Goal: Communication & Community: Connect with others

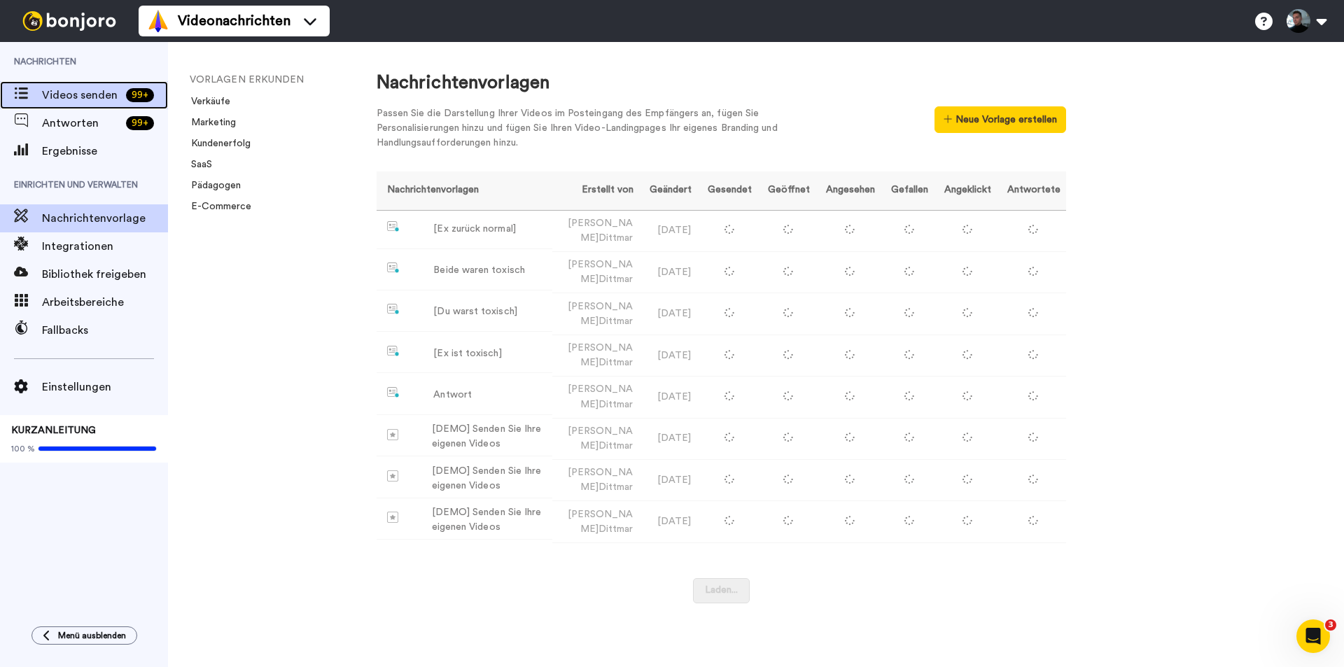
click at [92, 90] on font "Videos senden" at bounding box center [80, 95] width 76 height 11
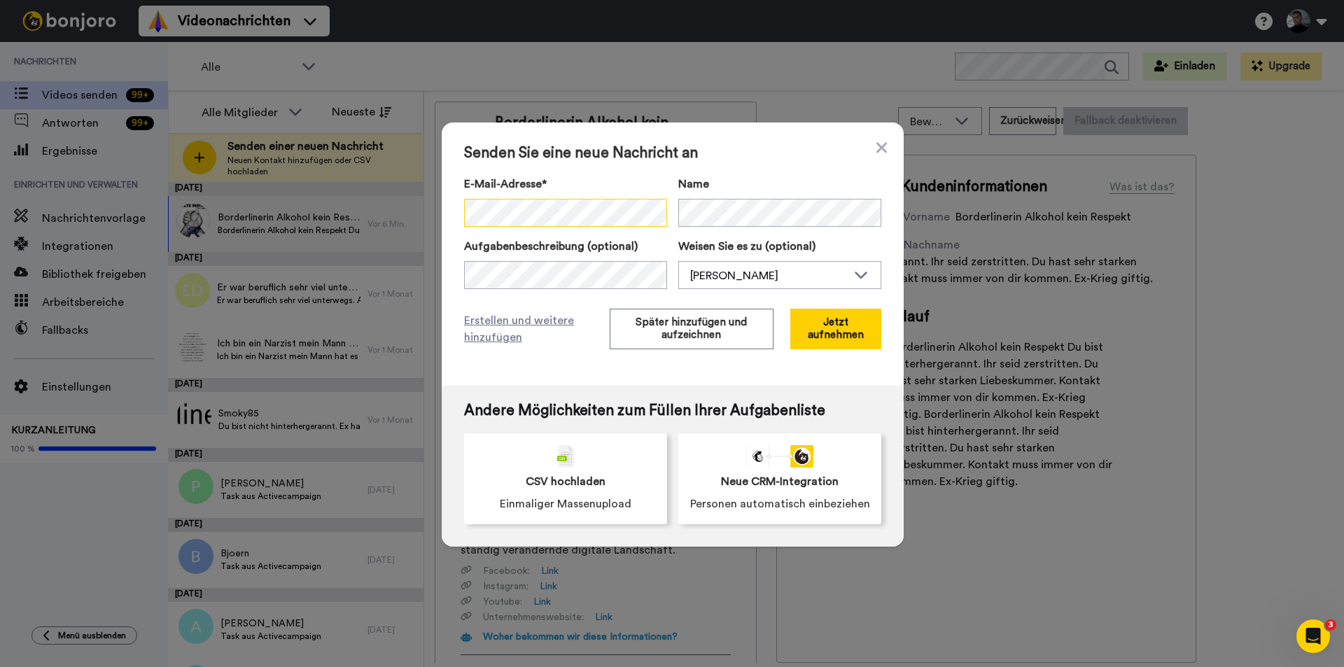
click at [452, 217] on div "Senden Sie eine neue Nachricht an E-Mail-Adresse* Kein Suchergebnis für ' yasha…" at bounding box center [673, 254] width 462 height 263
click at [650, 332] on button "Später hinzufügen und aufzeichnen" at bounding box center [692, 329] width 164 height 41
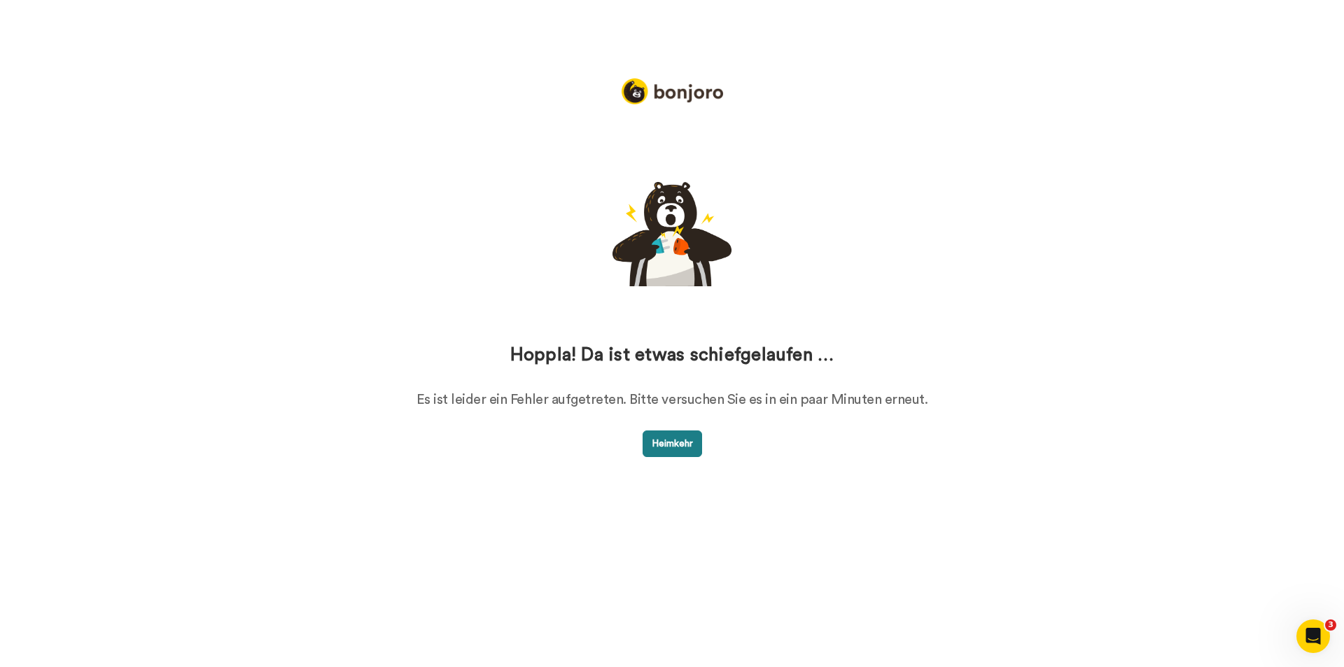
click at [669, 441] on font "Heimkehr" at bounding box center [672, 444] width 41 height 10
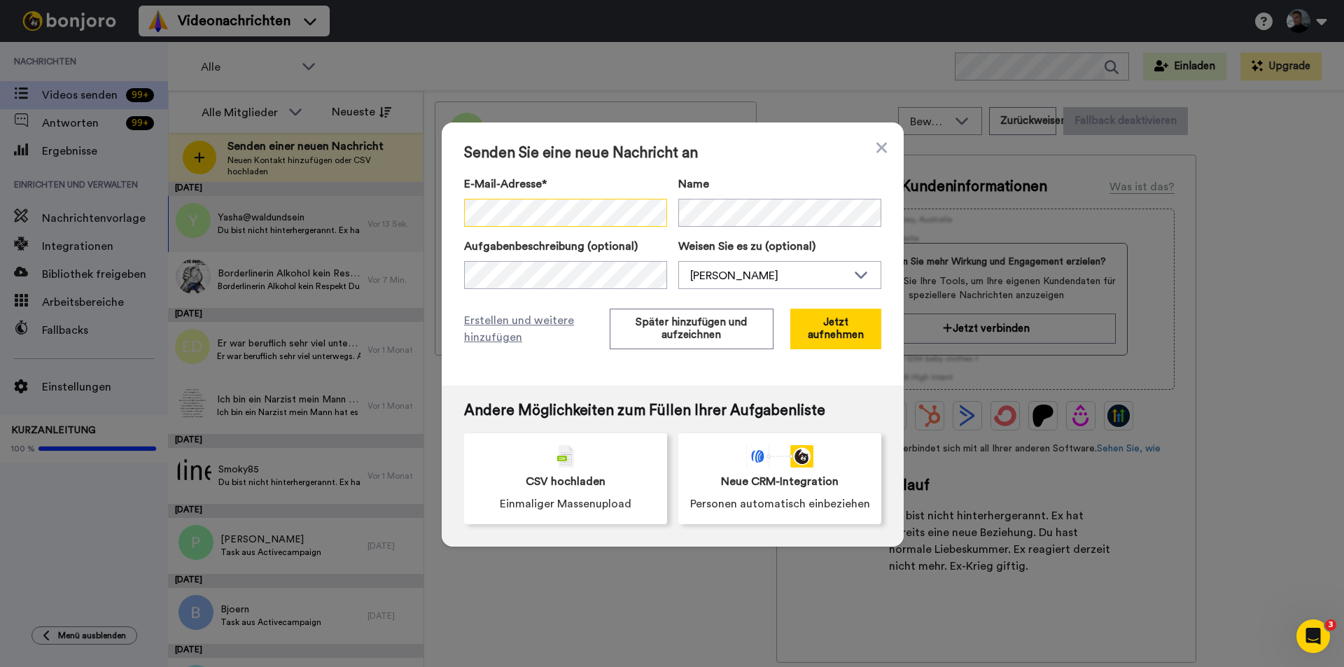
click at [455, 211] on div "Senden Sie eine neue Nachricht an E-Mail-Adresse* Kein Suchergebnis für ' sigru…" at bounding box center [673, 254] width 462 height 263
click at [671, 338] on font "Später hinzufügen und aufzeichnen" at bounding box center [691, 328] width 111 height 23
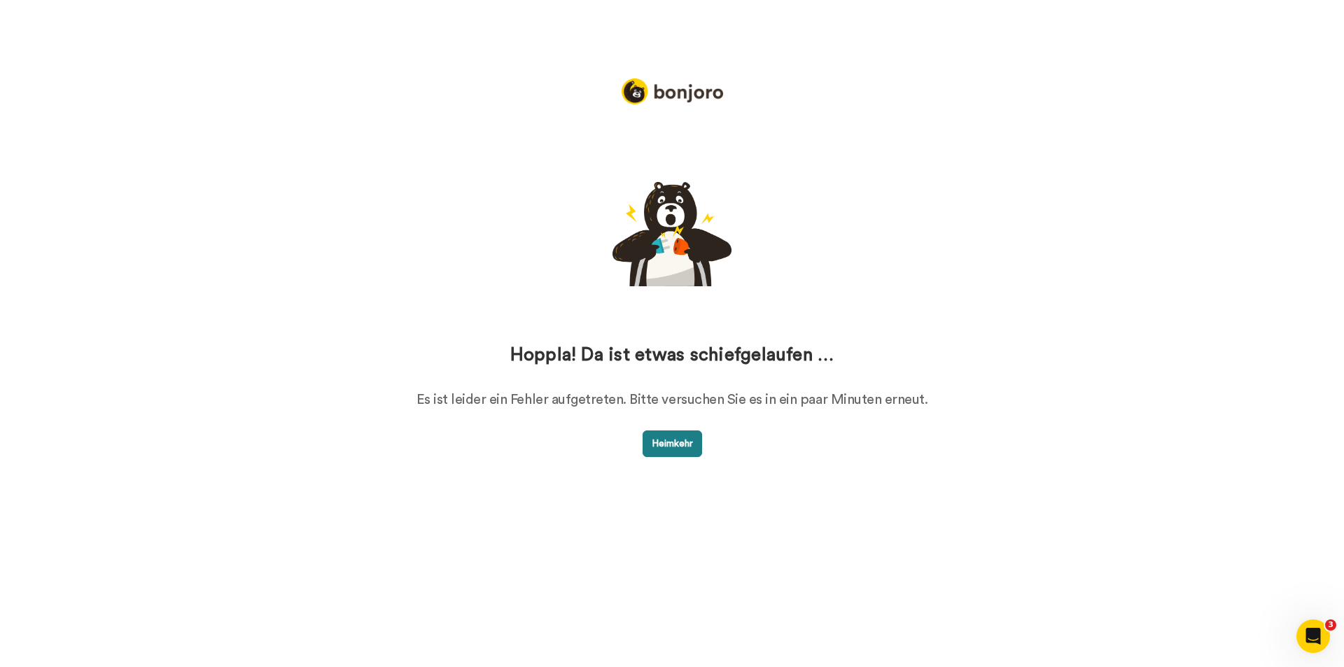
click at [679, 439] on button "Heimkehr" at bounding box center [673, 444] width 60 height 27
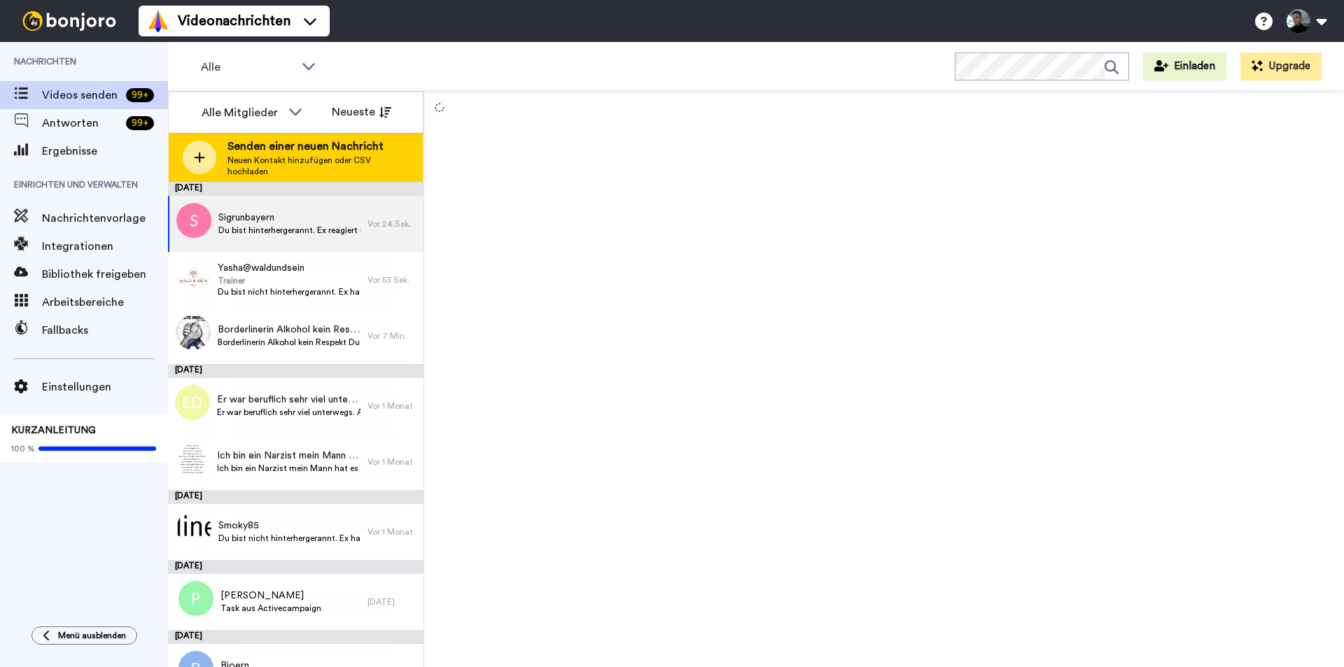
click at [199, 158] on icon at bounding box center [200, 158] width 11 height 11
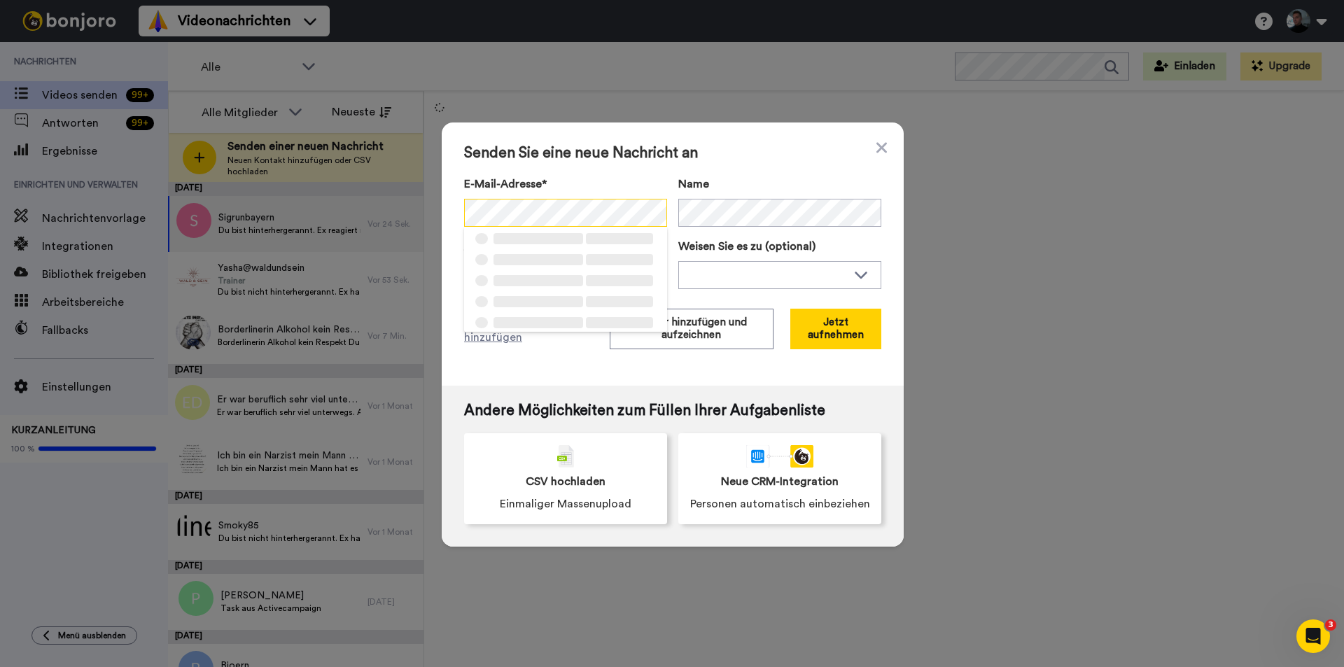
click at [457, 214] on div "Senden Sie eine neue Nachricht an E-Mail-Adresse* ‌ ‌ ‌ ‌ ‌ ‌ ‌ ‌ ‌ ‌ ‌ ‌ ‌ ‌ ‌…" at bounding box center [673, 254] width 462 height 263
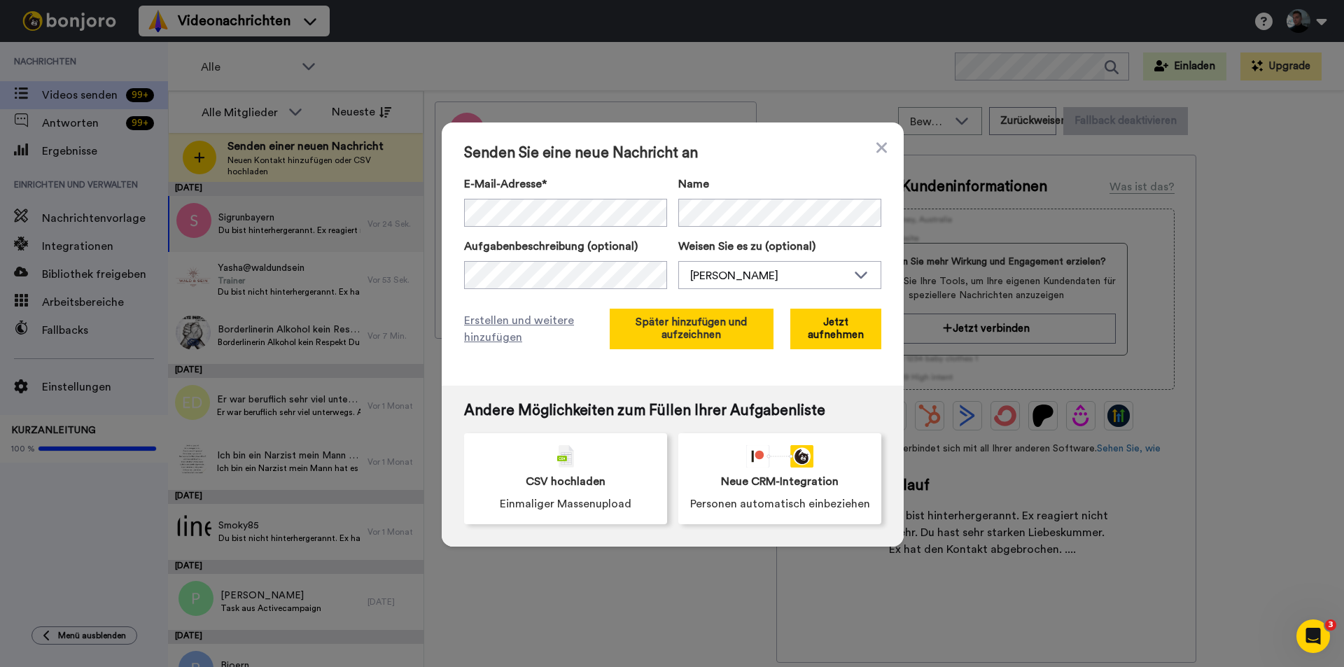
click at [661, 329] on font "Später hinzufügen und aufzeichnen" at bounding box center [691, 328] width 111 height 23
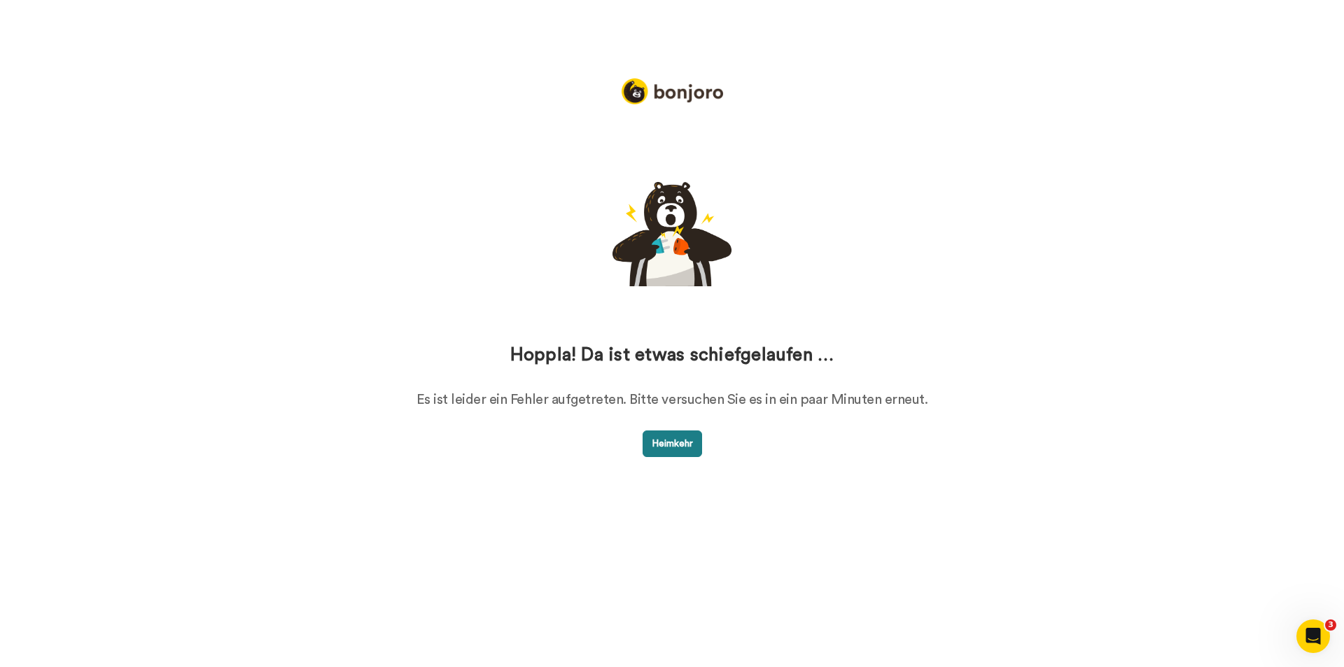
click at [667, 441] on font "Heimkehr" at bounding box center [672, 444] width 41 height 10
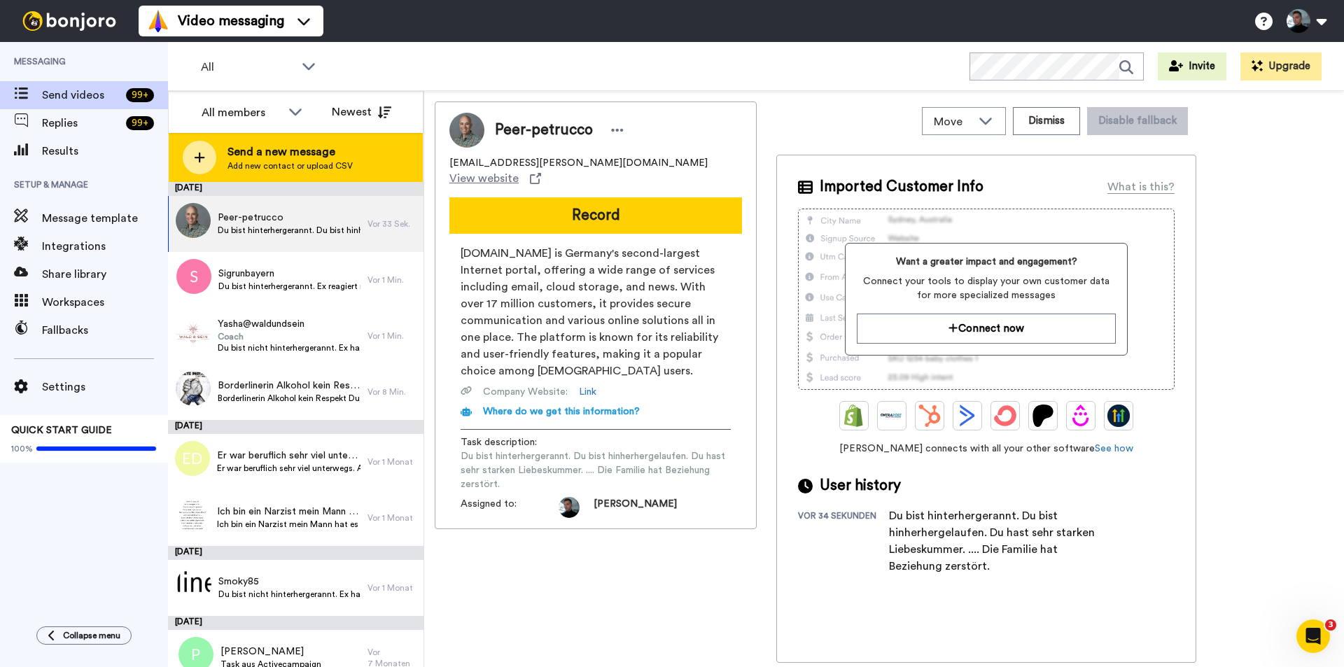
click at [208, 156] on div at bounding box center [200, 158] width 34 height 34
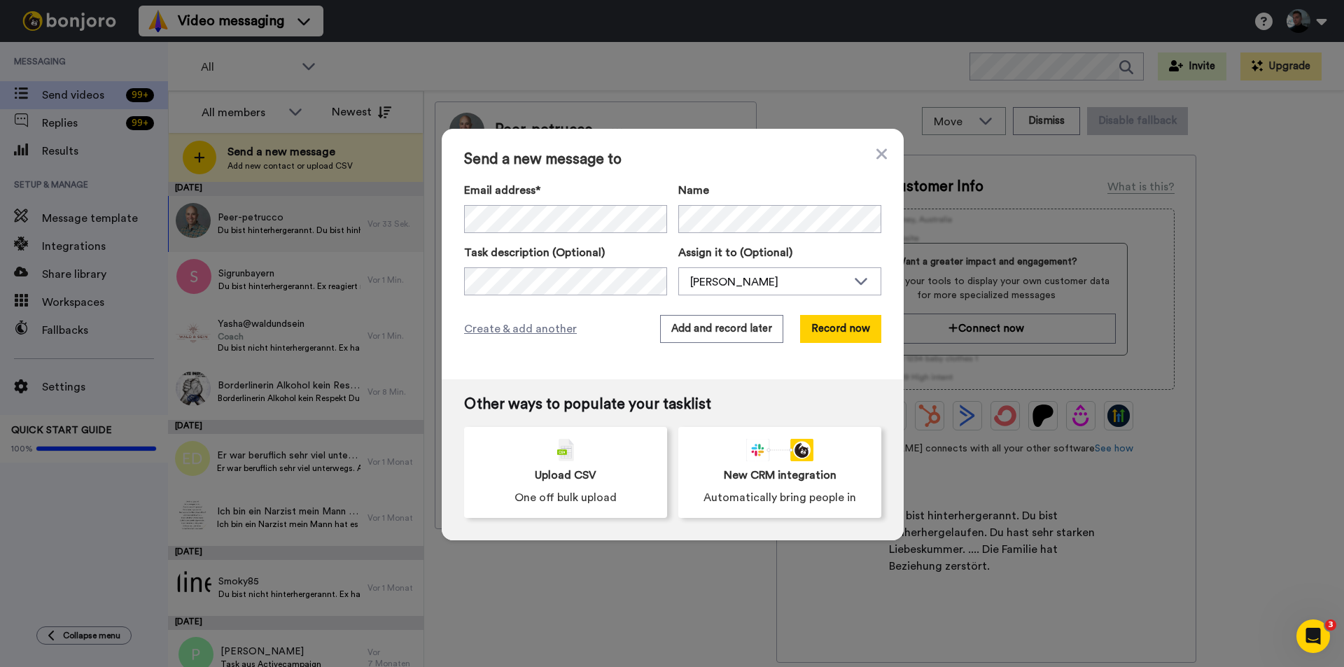
click at [647, 158] on span "Send a new message to" at bounding box center [672, 159] width 417 height 17
click at [453, 221] on div "Send a new message to Email address* ‌ ‌ ‌ ‌ ‌ ‌ ‌ ‌ ‌ ‌ ‌ ‌ ‌ ‌ ‌ Name Task de…" at bounding box center [673, 254] width 462 height 251
click at [716, 334] on button "Add and record later" at bounding box center [721, 329] width 123 height 28
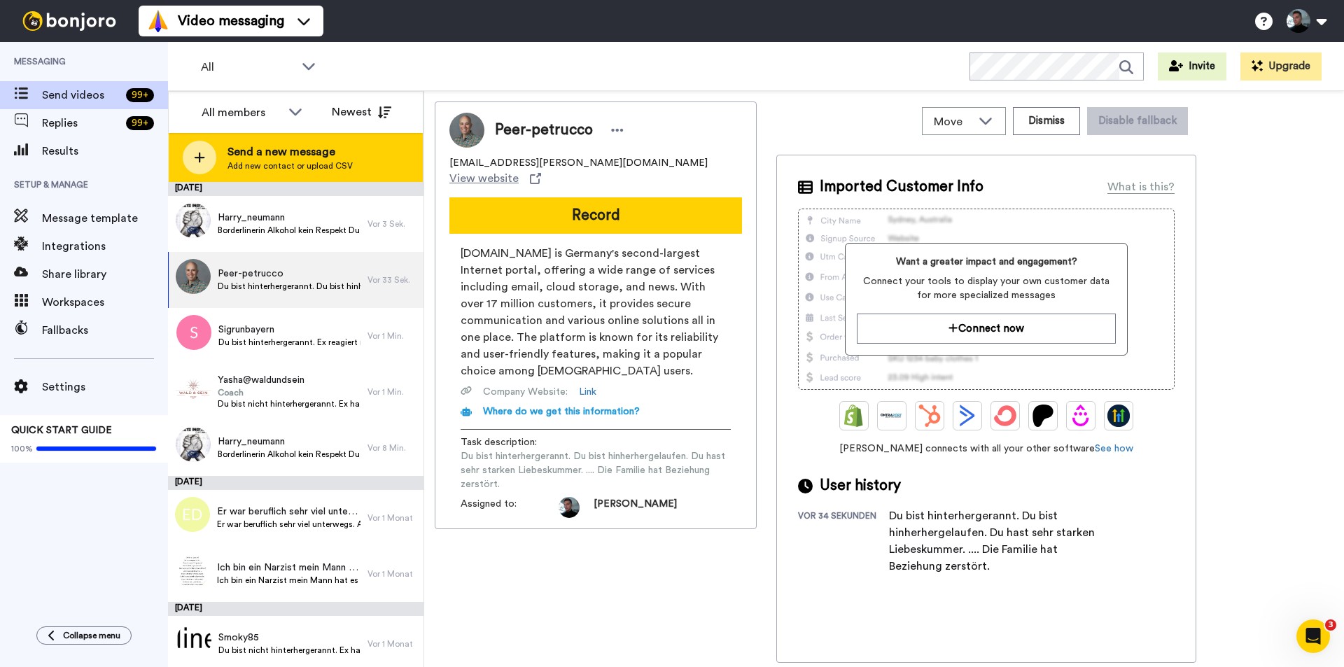
click at [205, 153] on div at bounding box center [200, 158] width 34 height 34
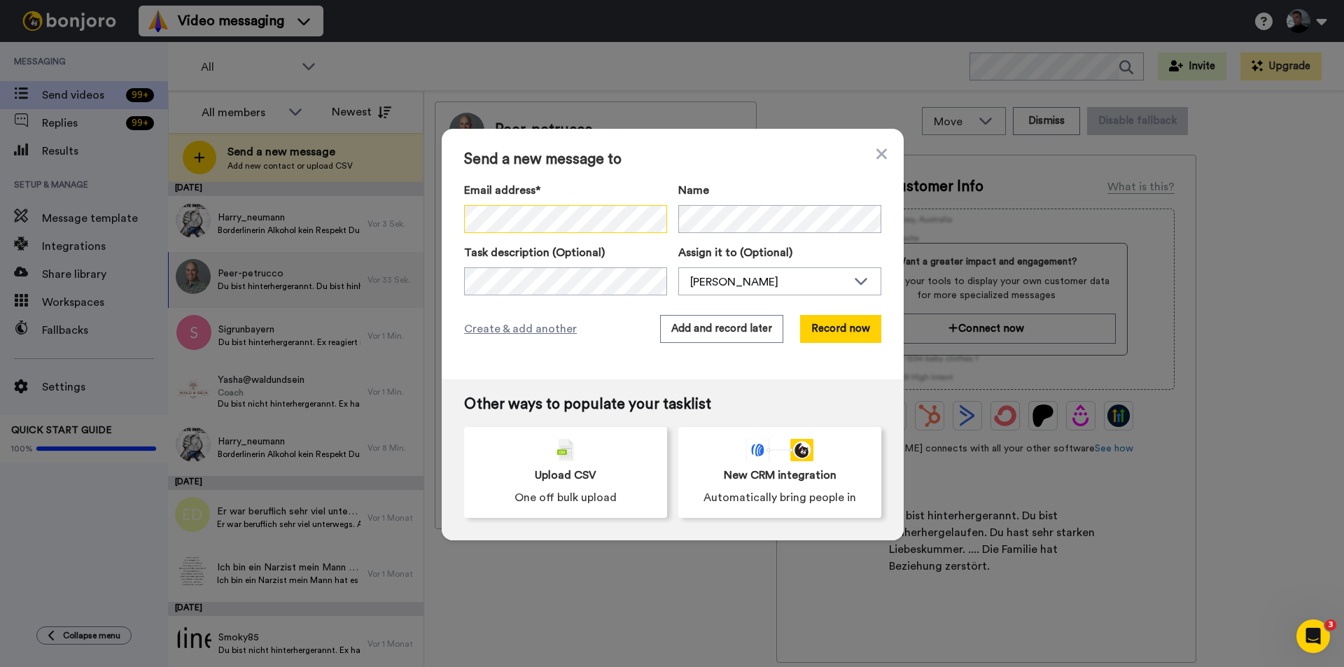
click at [443, 217] on div "Send a new message to Email address* No search result for ‘ [EMAIL_ADDRESS][DOM…" at bounding box center [673, 254] width 462 height 251
click at [705, 325] on button "Add and record later" at bounding box center [721, 329] width 123 height 28
